Goal: Information Seeking & Learning: Learn about a topic

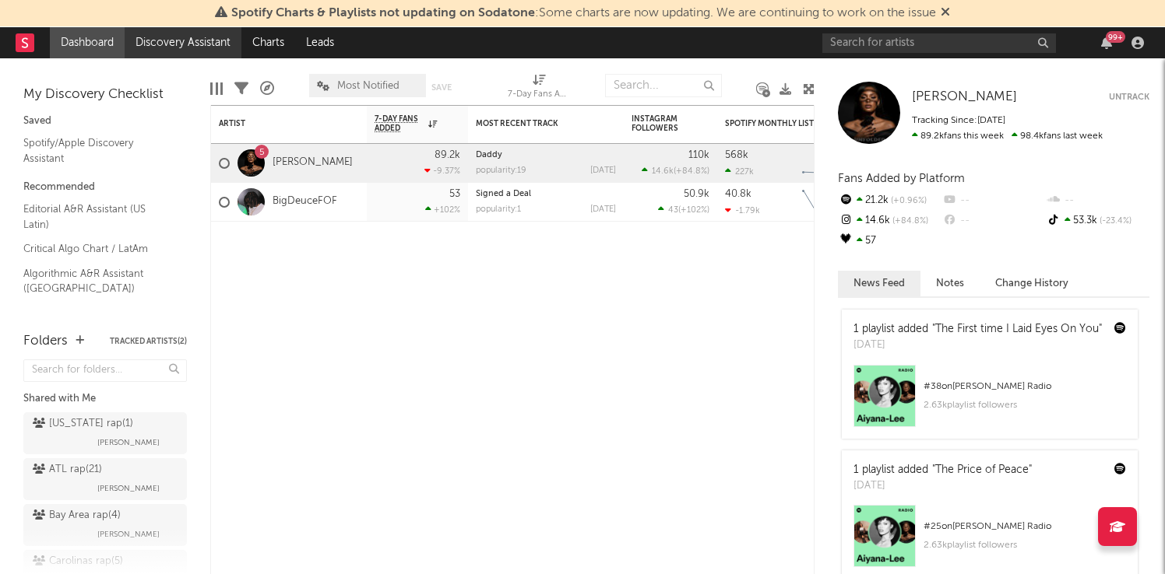
click at [130, 44] on link "Discovery Assistant" at bounding box center [183, 42] width 117 height 31
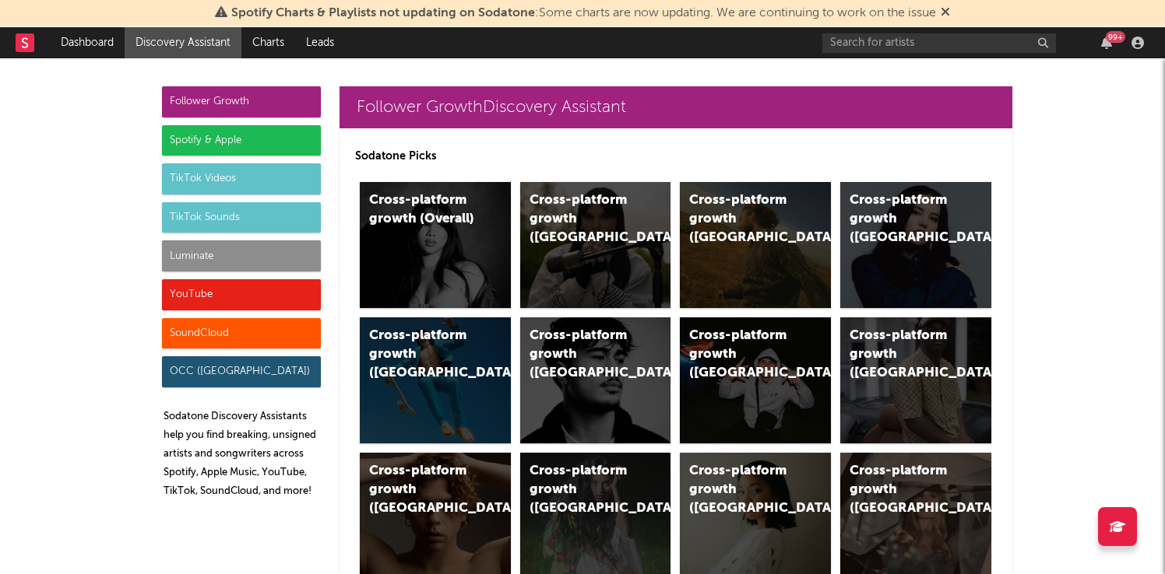
click at [223, 145] on div "Spotify & Apple" at bounding box center [241, 140] width 159 height 31
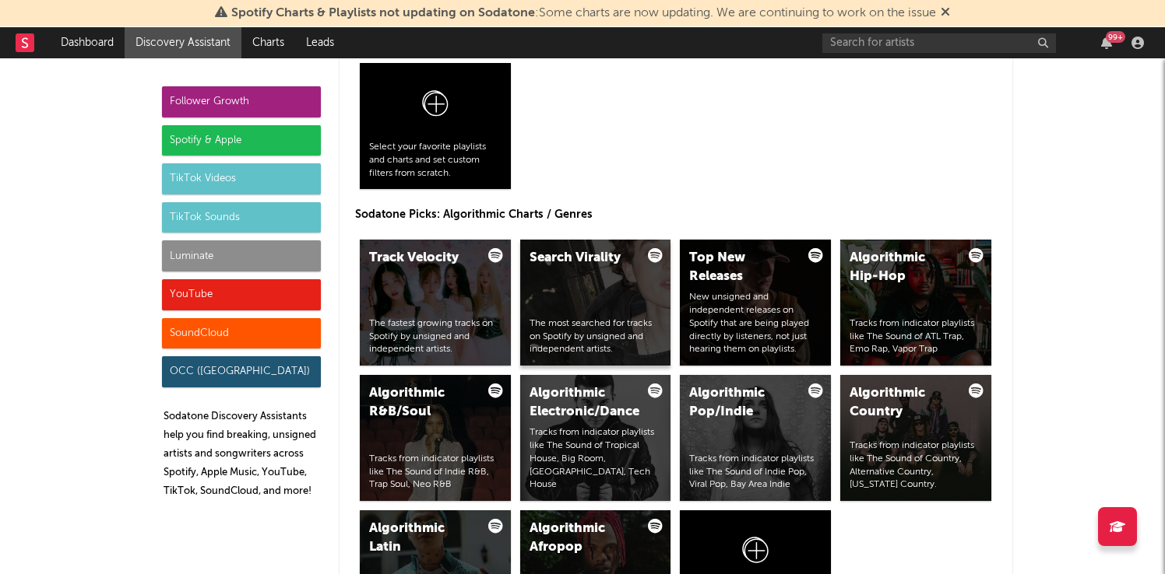
scroll to position [1811, 0]
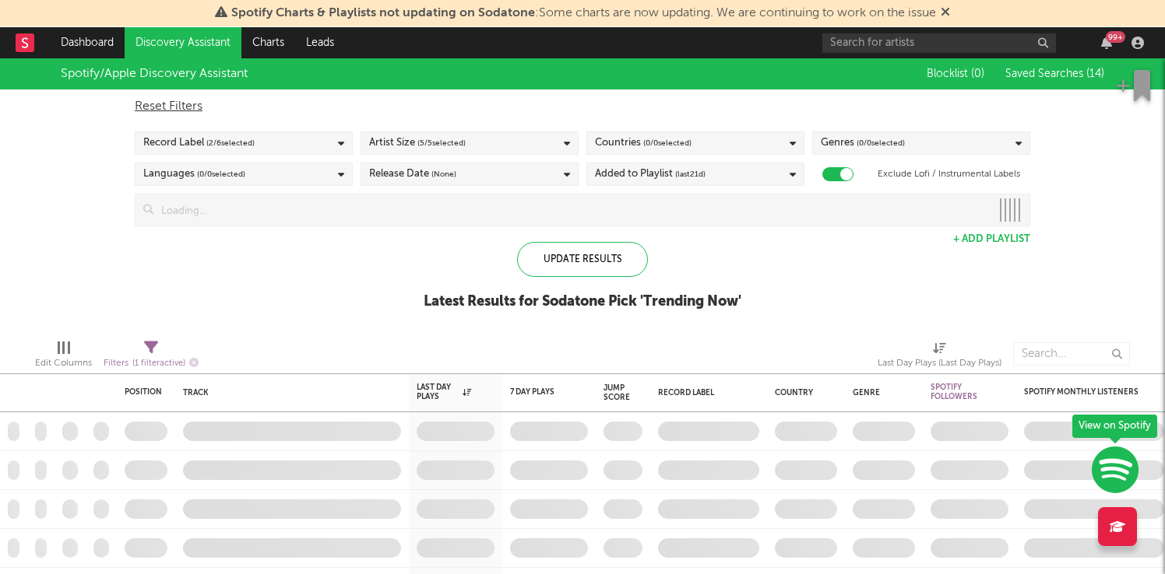
checkbox input "true"
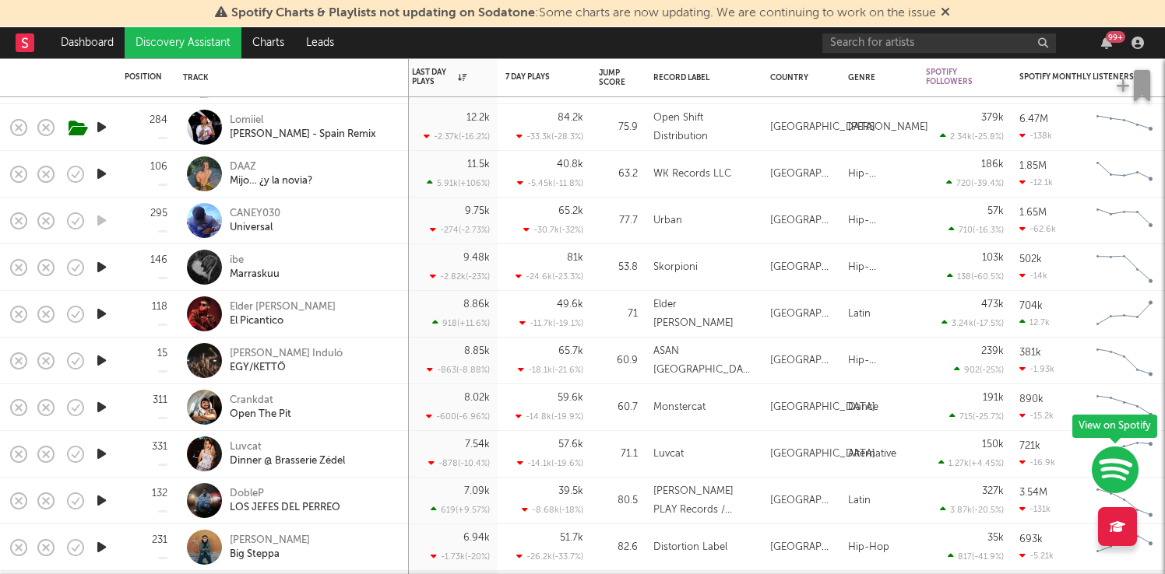
click at [94, 269] on icon "button" at bounding box center [101, 267] width 16 height 19
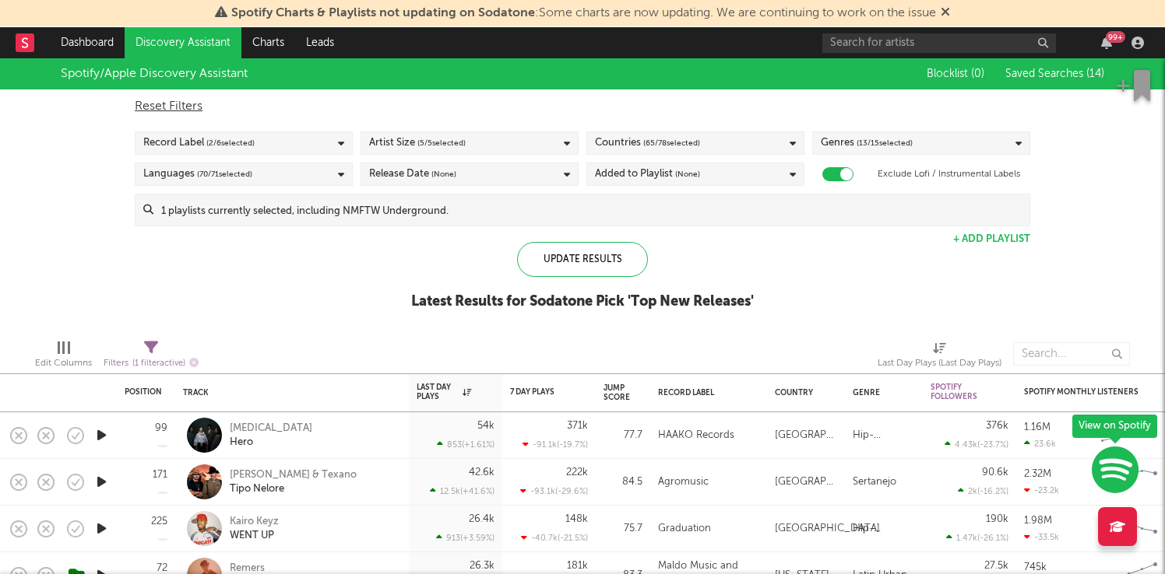
click at [1050, 59] on div "Blocklist ( 0 ) Saved Searches ( 14 )" at bounding box center [1006, 73] width 195 height 31
click at [1046, 72] on span "Saved Searches ( 14 )" at bounding box center [1054, 74] width 99 height 11
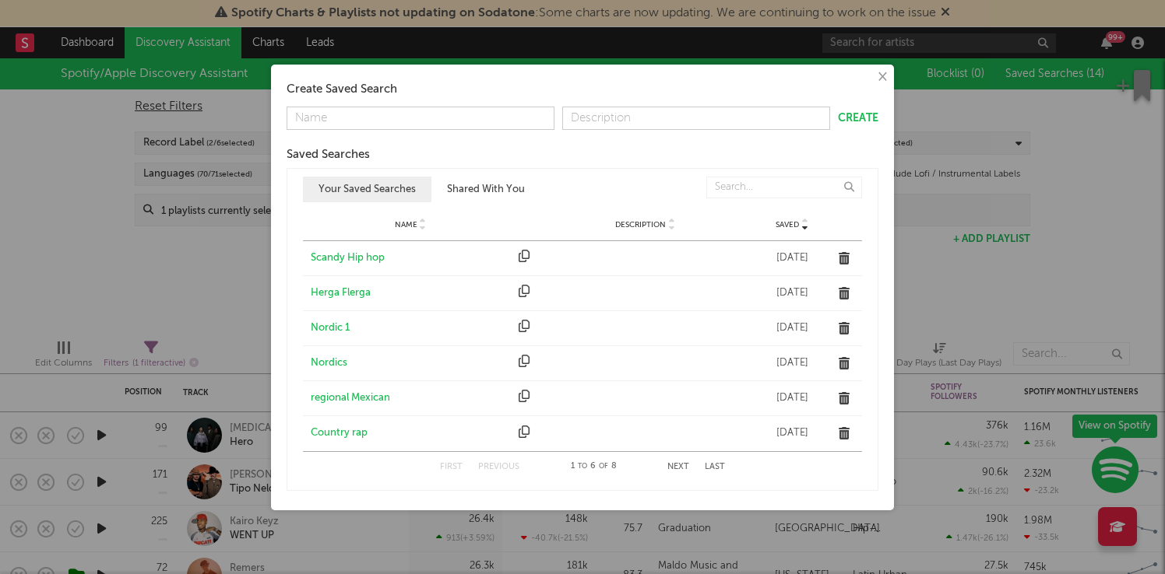
click at [672, 465] on button "Next" at bounding box center [678, 467] width 22 height 9
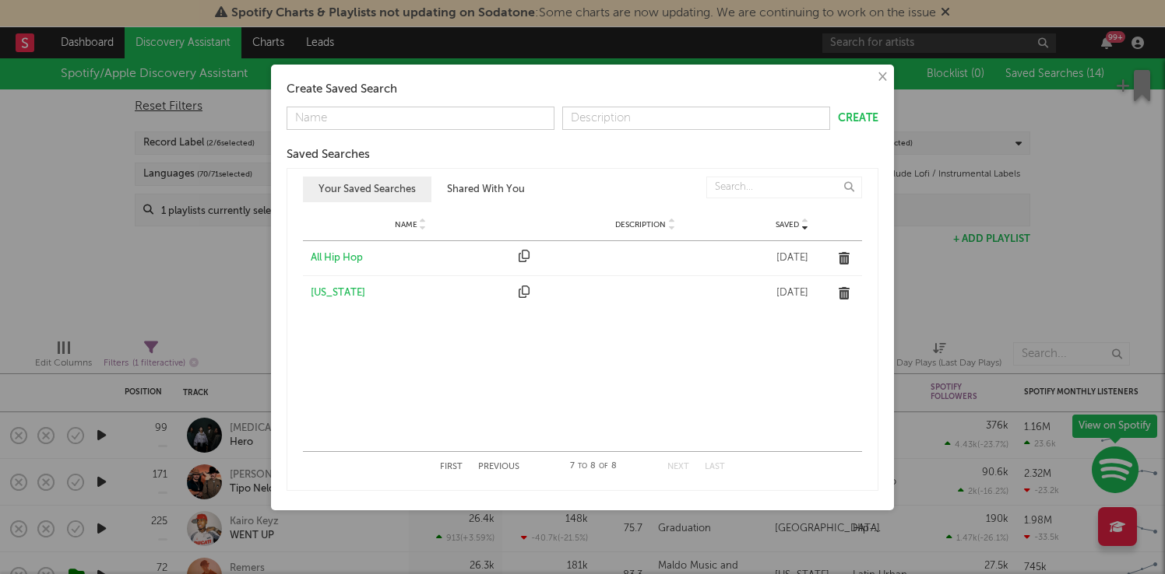
click at [342, 254] on div "All Hip Hop" at bounding box center [411, 259] width 200 height 16
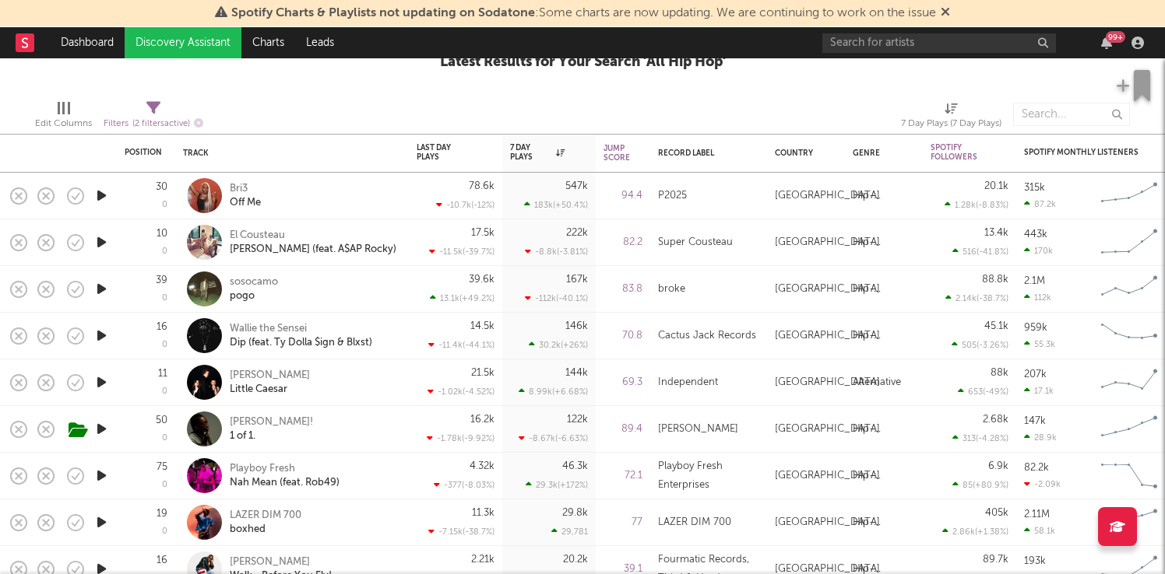
click at [108, 389] on icon "button" at bounding box center [101, 382] width 16 height 19
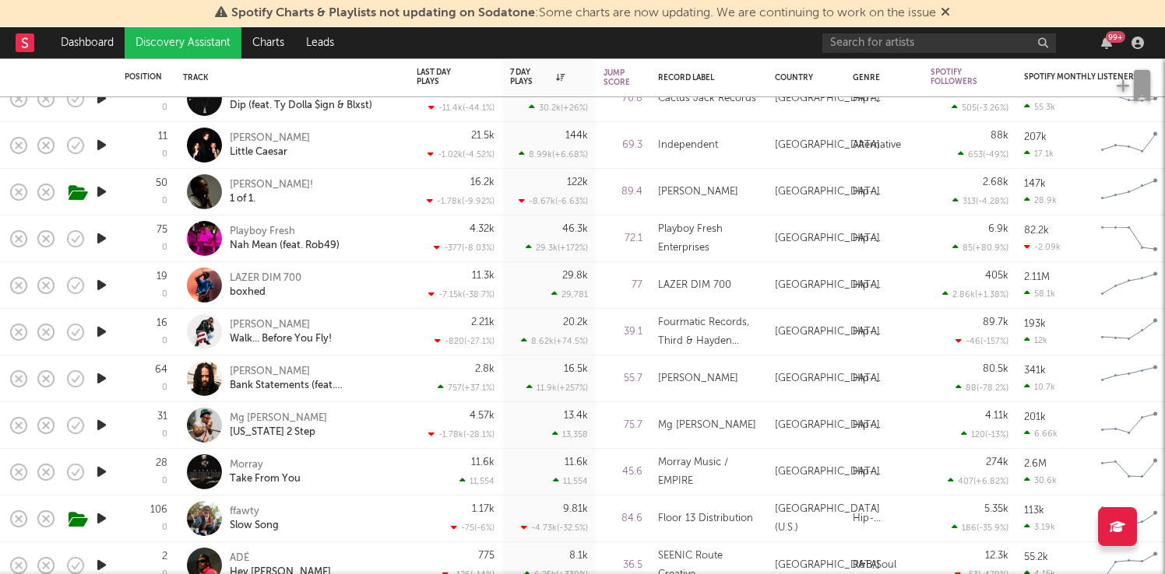
click at [101, 233] on icon "button" at bounding box center [101, 238] width 16 height 19
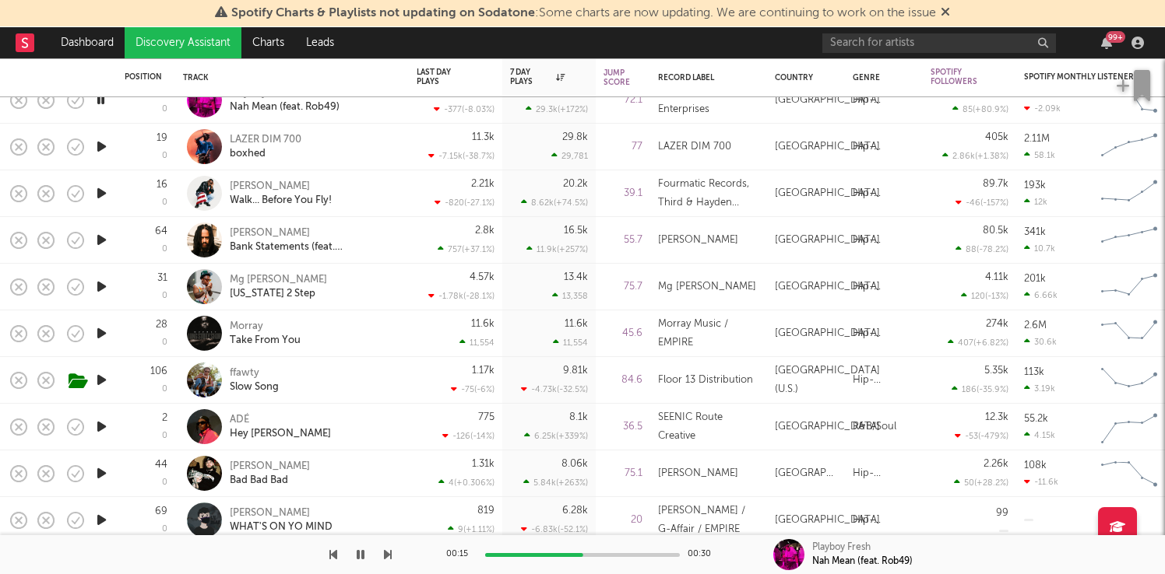
click at [95, 386] on icon "button" at bounding box center [101, 380] width 16 height 19
click at [100, 284] on icon "button" at bounding box center [101, 286] width 16 height 19
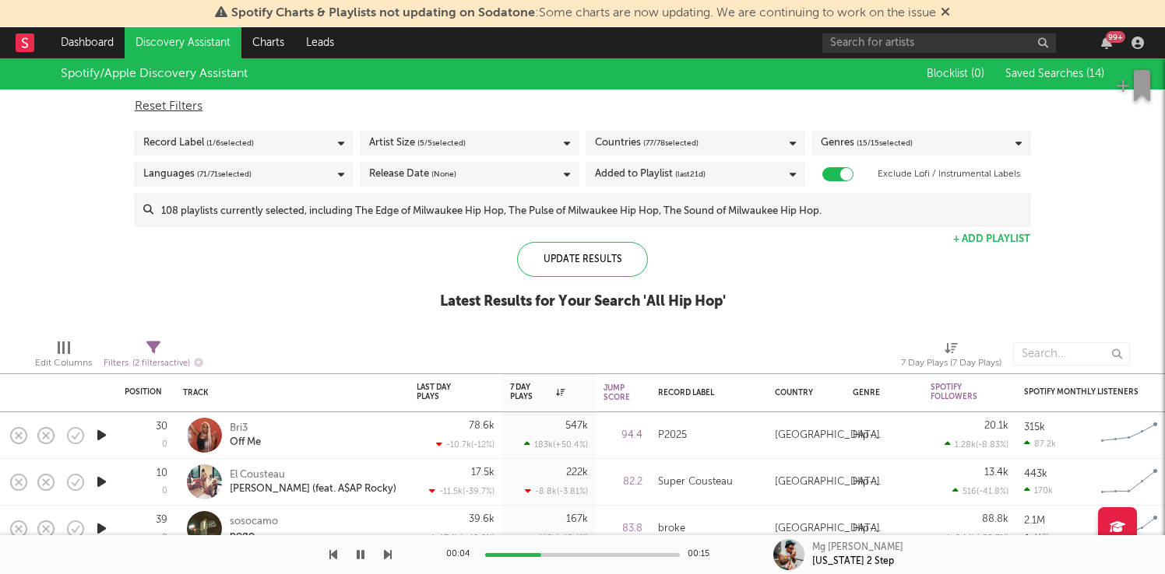
click at [185, 37] on link "Discovery Assistant" at bounding box center [183, 42] width 117 height 31
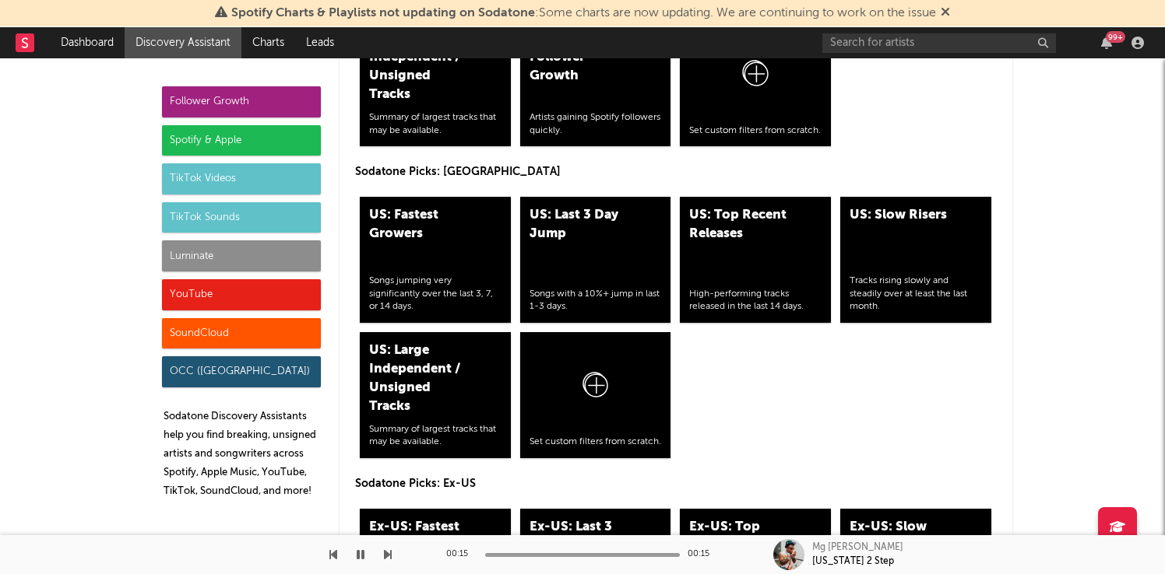
scroll to position [7568, 0]
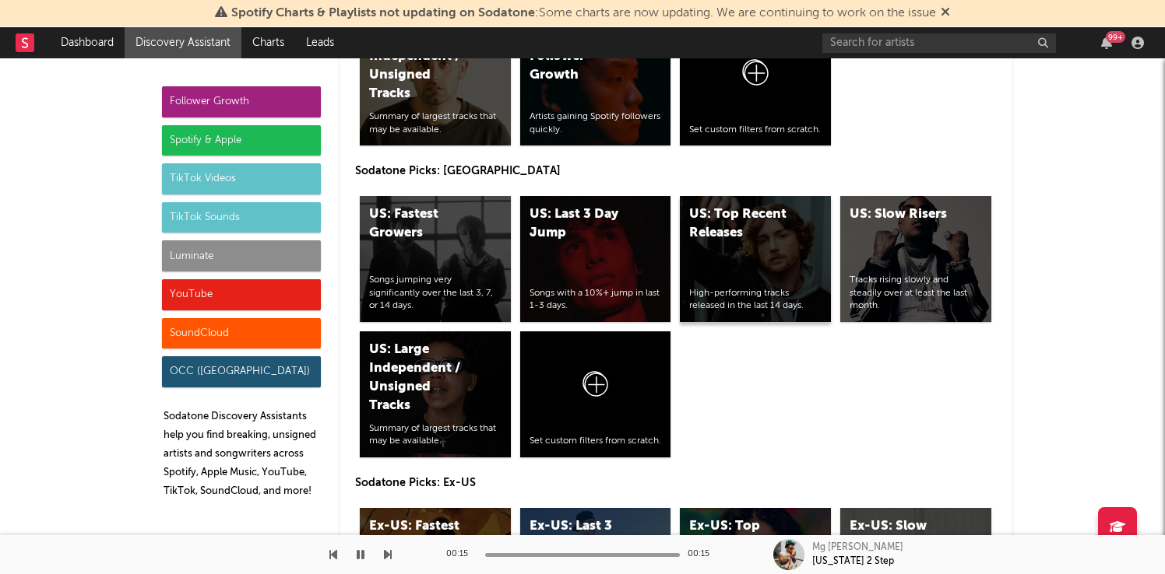
click at [720, 261] on div "US: Top Recent Releases High-performing tracks released in the last 14 days." at bounding box center [755, 259] width 151 height 126
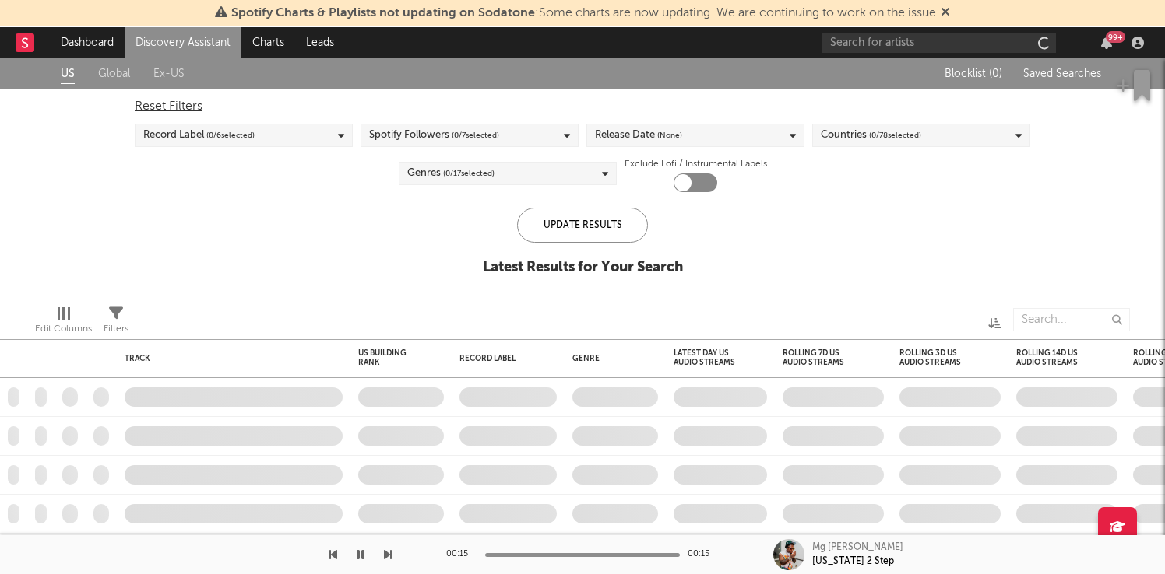
checkbox input "true"
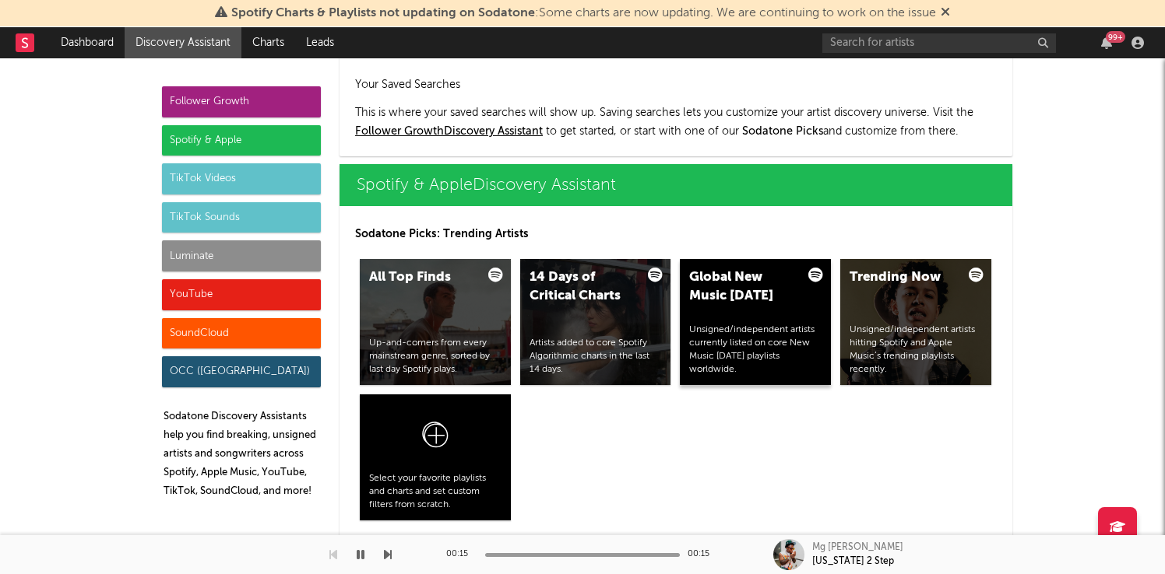
scroll to position [1495, 0]
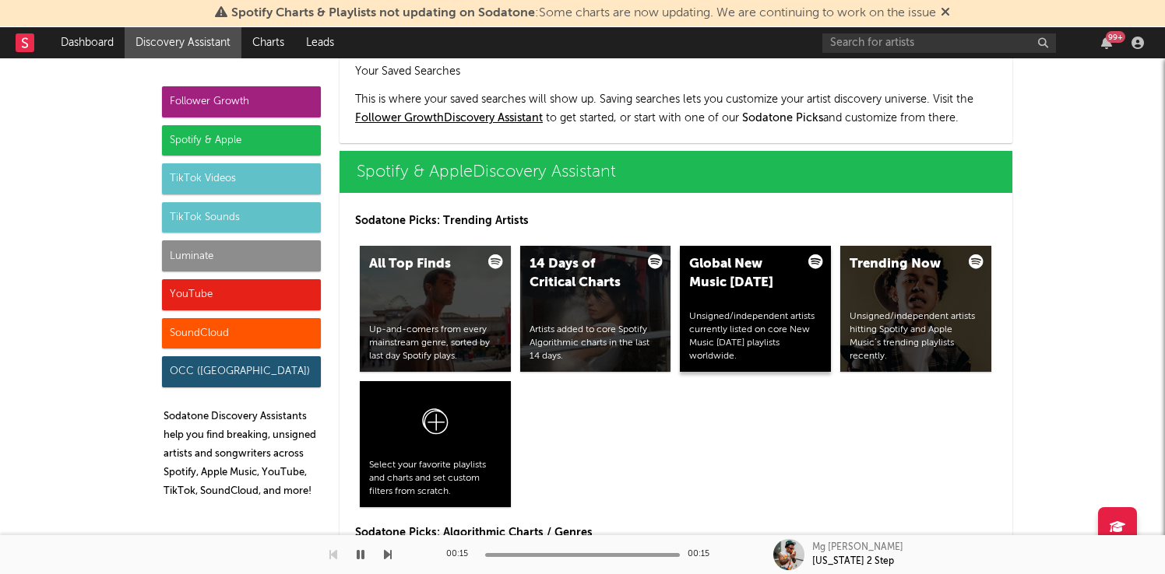
click at [736, 283] on div "Global New Music Friday" at bounding box center [742, 273] width 106 height 37
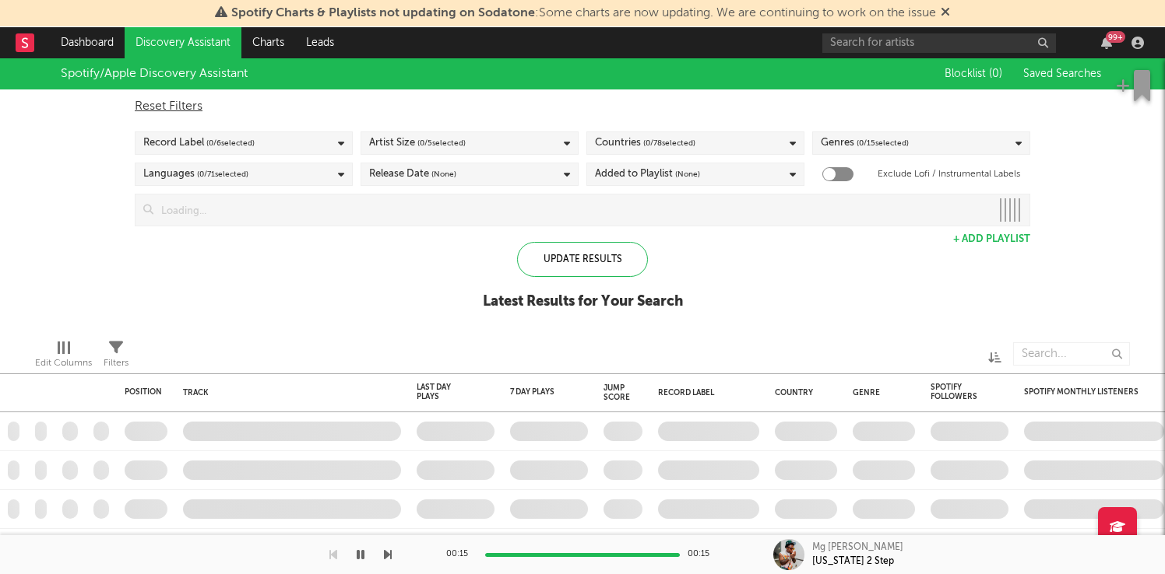
checkbox input "true"
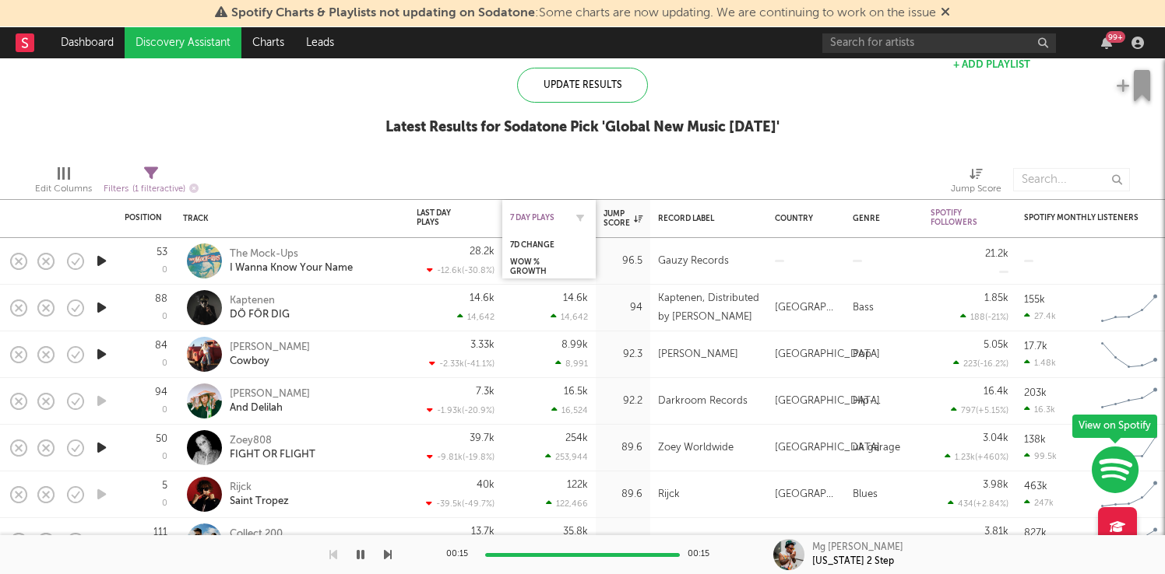
click at [539, 213] on div "7 Day Plays" at bounding box center [537, 217] width 54 height 9
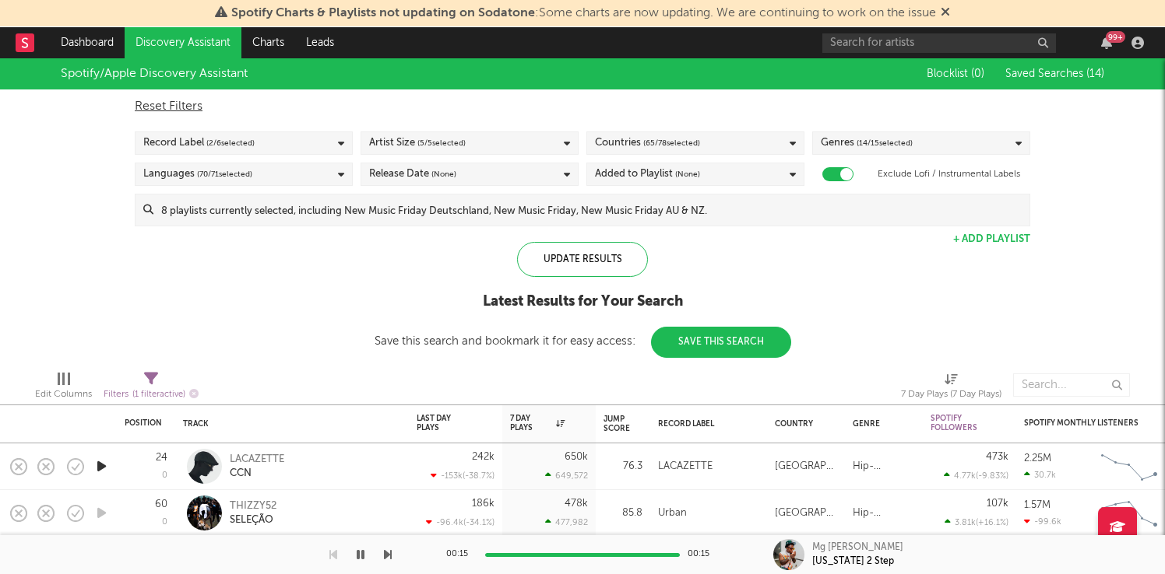
click at [159, 31] on link "Discovery Assistant" at bounding box center [183, 42] width 117 height 31
